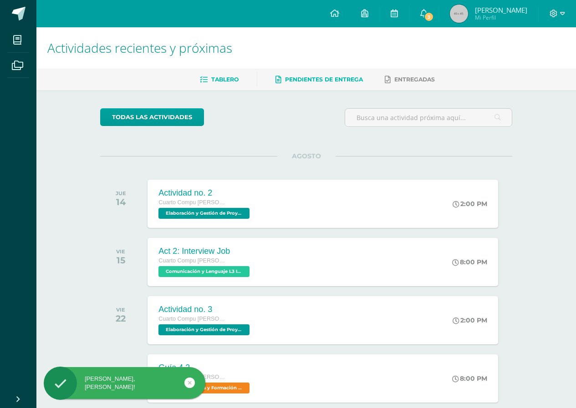
click at [324, 83] on link "Pendientes de entrega" at bounding box center [318, 79] width 87 height 15
click at [227, 81] on span "Tablero" at bounding box center [224, 79] width 27 height 7
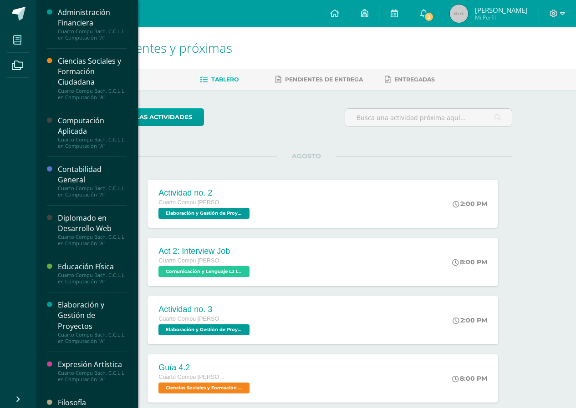
click at [29, 40] on link "Mis cursos" at bounding box center [18, 39] width 22 height 25
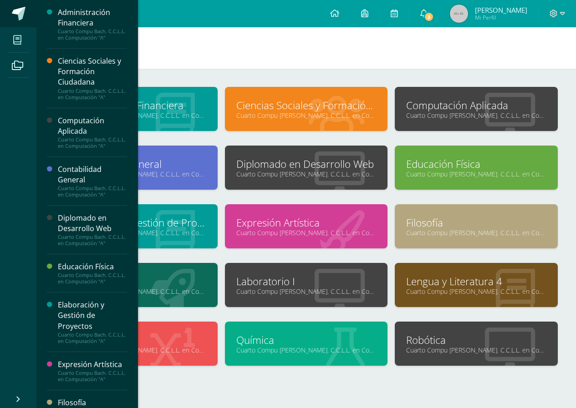
click at [21, 10] on span at bounding box center [19, 14] width 14 height 14
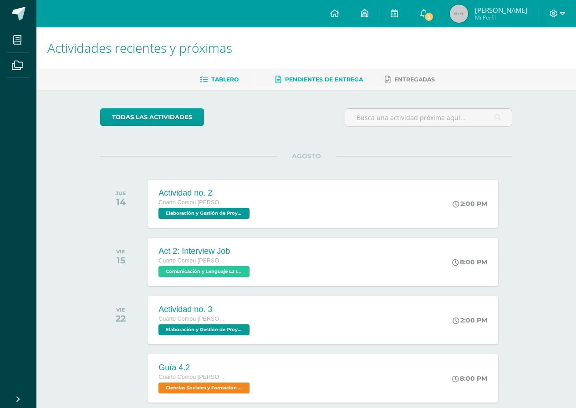
click at [335, 80] on span "Pendientes de entrega" at bounding box center [324, 79] width 78 height 7
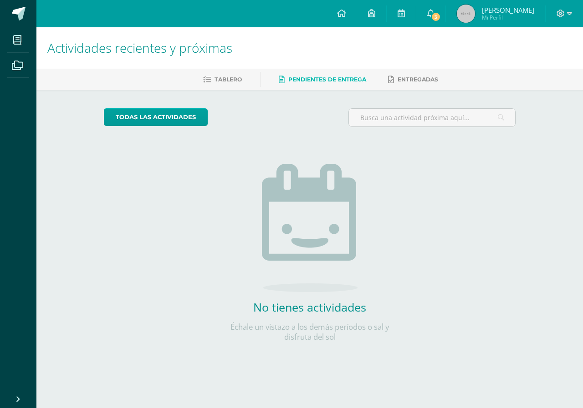
click at [320, 181] on img at bounding box center [310, 228] width 96 height 128
click at [148, 125] on link "todas las Actividades" at bounding box center [156, 117] width 104 height 18
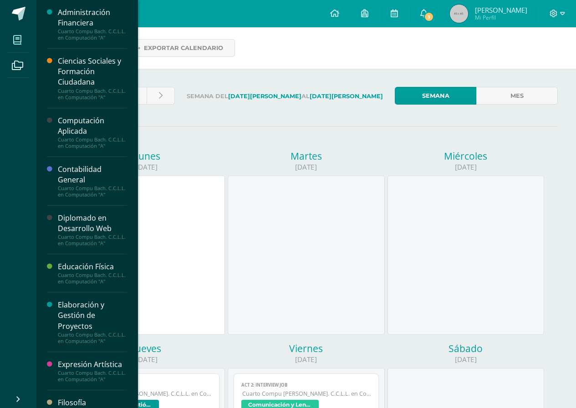
click at [21, 36] on icon at bounding box center [17, 40] width 8 height 9
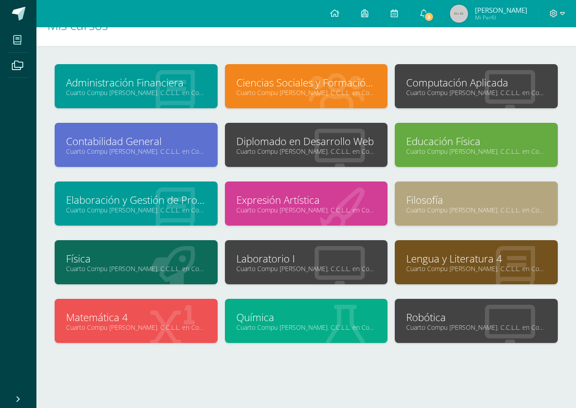
scroll to position [30, 0]
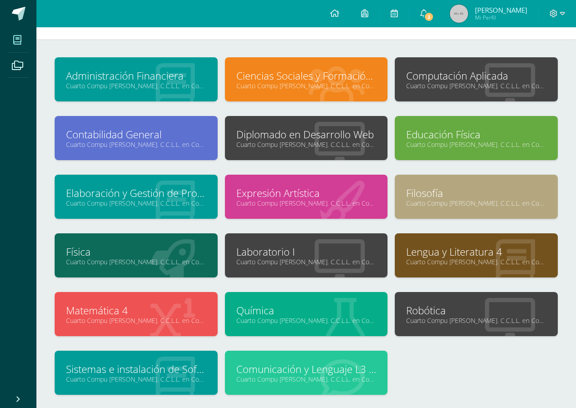
click at [323, 142] on link "Cuarto Compu [PERSON_NAME]. C.C.L.L. en Computación "A"" at bounding box center [306, 144] width 140 height 9
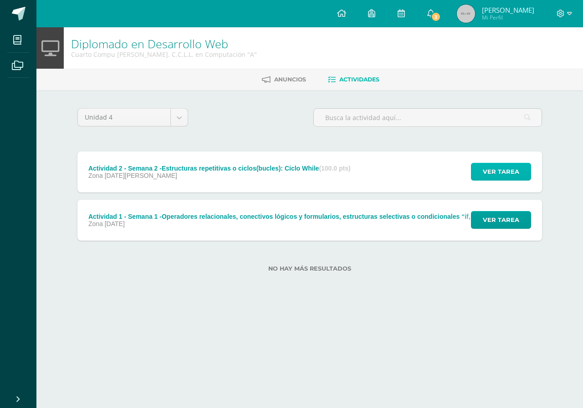
click at [500, 179] on span "Ver tarea" at bounding box center [500, 171] width 36 height 17
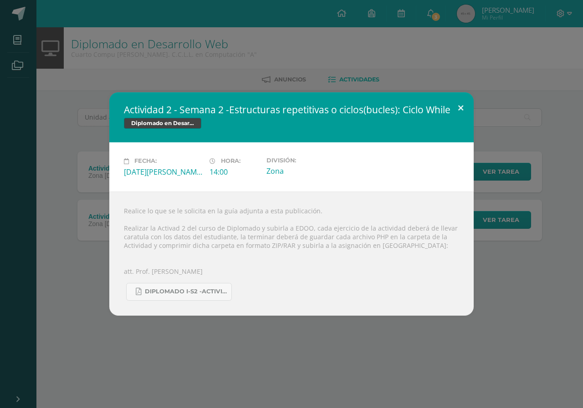
click at [456, 101] on button at bounding box center [460, 107] width 26 height 31
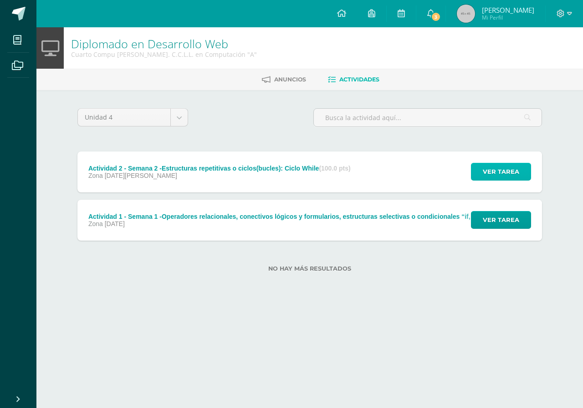
click at [494, 169] on span "Ver tarea" at bounding box center [500, 171] width 36 height 17
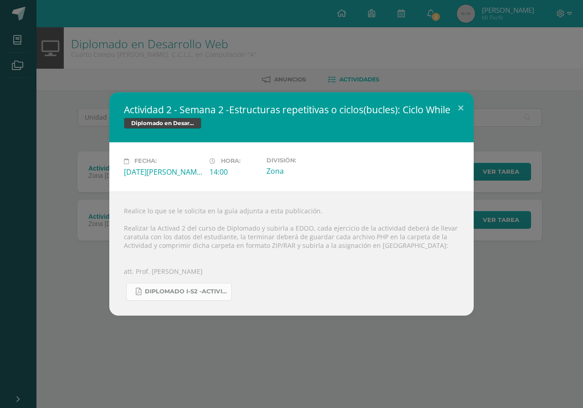
click at [172, 289] on span "Diplomado I-S2 -Actividad 2-4TO BACO-IV Unidad.pdf" at bounding box center [186, 291] width 82 height 7
click at [428, 64] on div "Actividad 2 - Semana 2 -Estructuras repetitivas o ciclos(bucles): Ciclo While D…" at bounding box center [291, 204] width 583 height 408
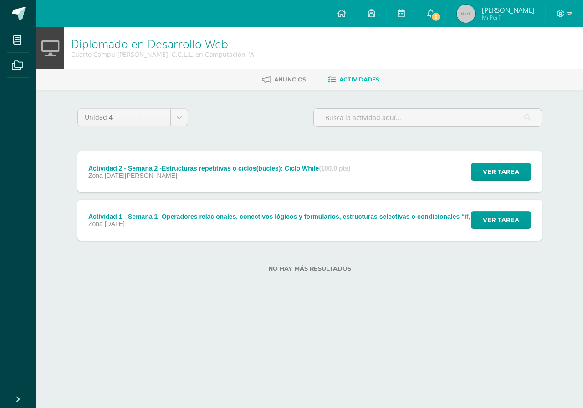
click at [501, 187] on div "Ver tarea" at bounding box center [499, 172] width 85 height 41
